Goal: Information Seeking & Learning: Learn about a topic

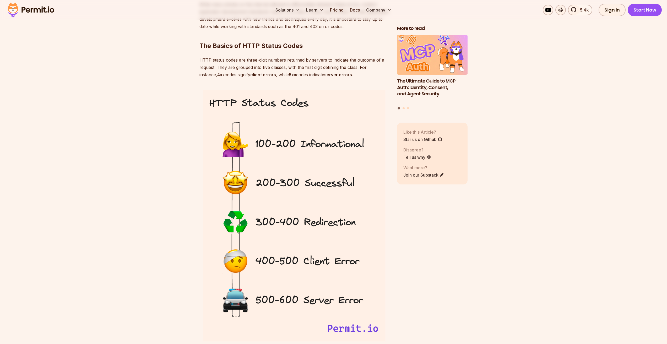
scroll to position [655, 0]
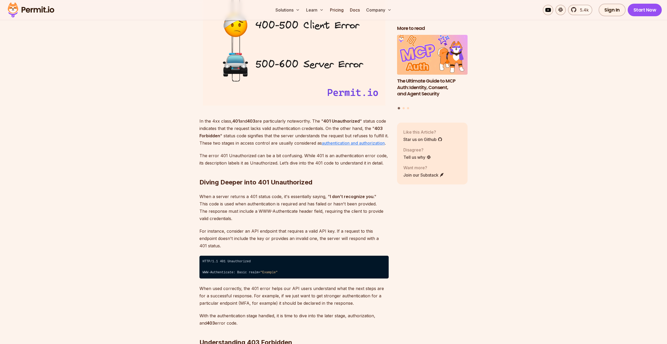
click at [354, 142] on u "authentication and authorization" at bounding box center [353, 142] width 63 height 5
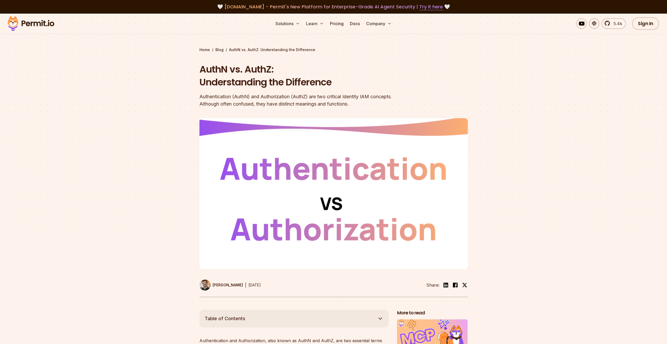
drag, startPoint x: 0, startPoint y: 0, endPoint x: 287, endPoint y: 70, distance: 295.1
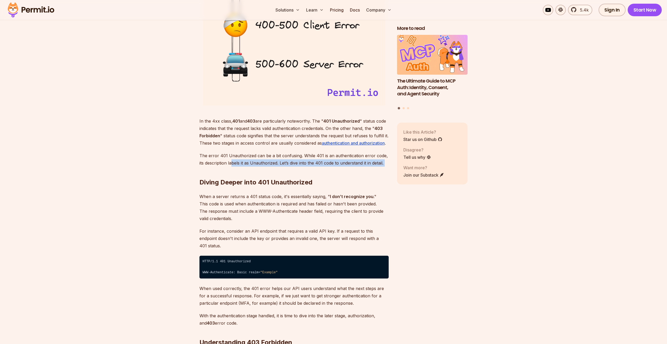
drag, startPoint x: 187, startPoint y: 185, endPoint x: 233, endPoint y: 163, distance: 50.6
click at [387, 200] on p "When a server returns a 401 status code, it's essentially saying, " I don’t rec…" at bounding box center [293, 207] width 189 height 29
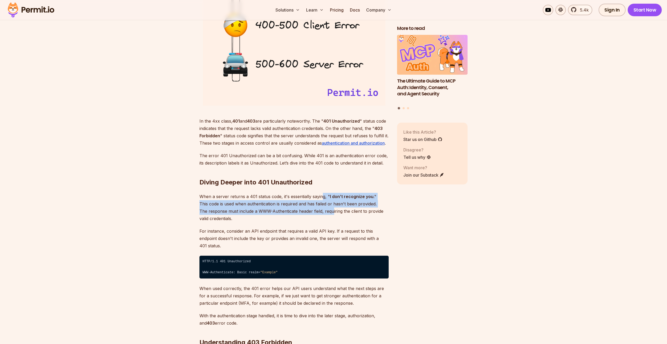
drag, startPoint x: 328, startPoint y: 205, endPoint x: 356, endPoint y: 200, distance: 29.0
click at [331, 207] on p "When a server returns a 401 status code, it's essentially saying, " I don’t rec…" at bounding box center [293, 207] width 189 height 29
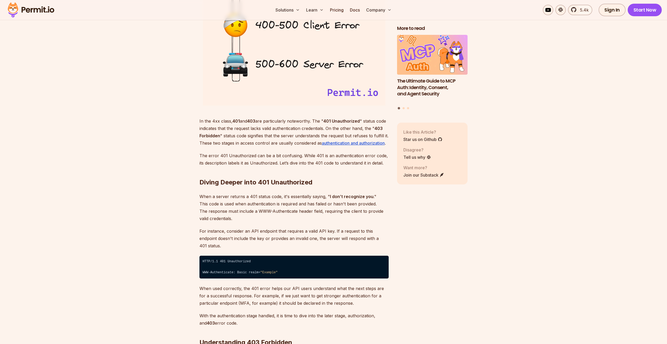
click at [438, 207] on div "More to read Why JWTs Can’t Handle AI Agent Access Human-in-the-Loop for AI Age…" at bounding box center [432, 117] width 71 height 184
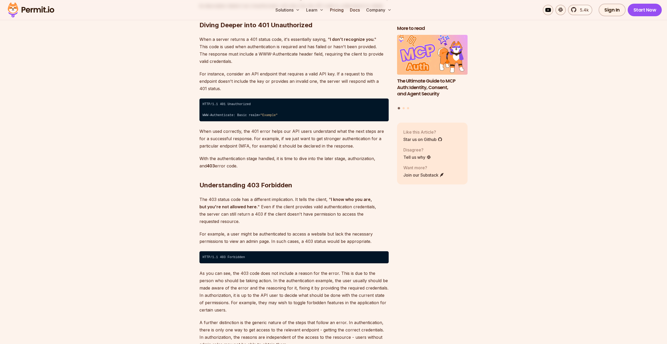
scroll to position [864, 0]
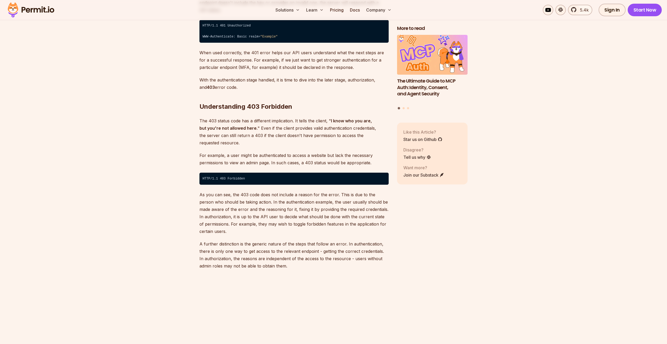
scroll to position [943, 0]
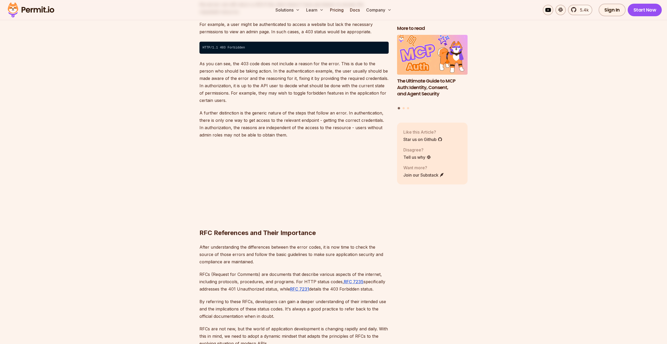
scroll to position [1074, 0]
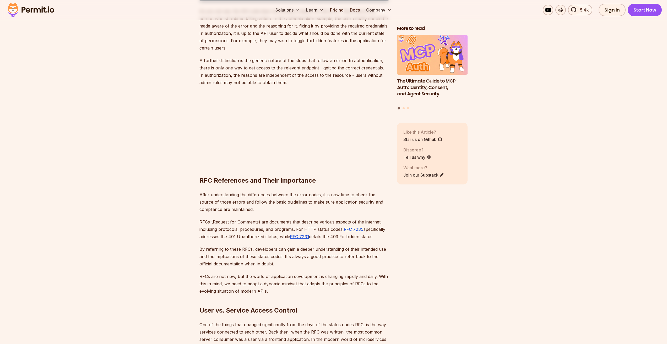
drag, startPoint x: 326, startPoint y: 245, endPoint x: 336, endPoint y: 226, distance: 21.7
click at [326, 245] on p "By referring to these RFCs, developers can gain a deeper understanding of their…" at bounding box center [293, 256] width 189 height 22
click at [349, 227] on u "RFC 7235" at bounding box center [354, 229] width 20 height 5
